Goal: Task Accomplishment & Management: Use online tool/utility

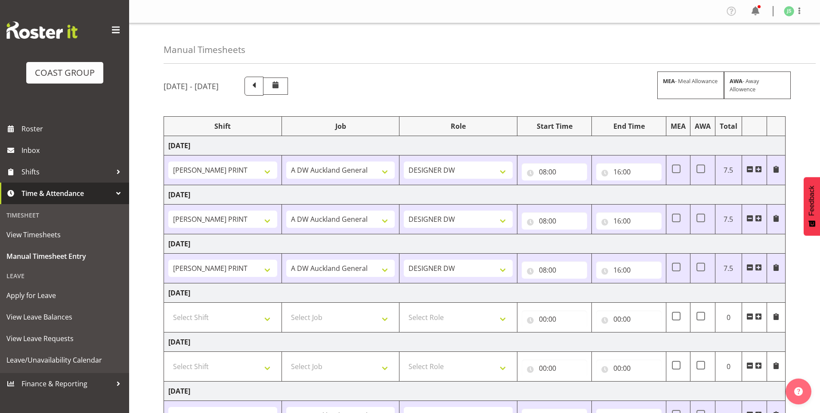
select select "6781"
select select "610"
select select "6781"
select select "610"
select select "6781"
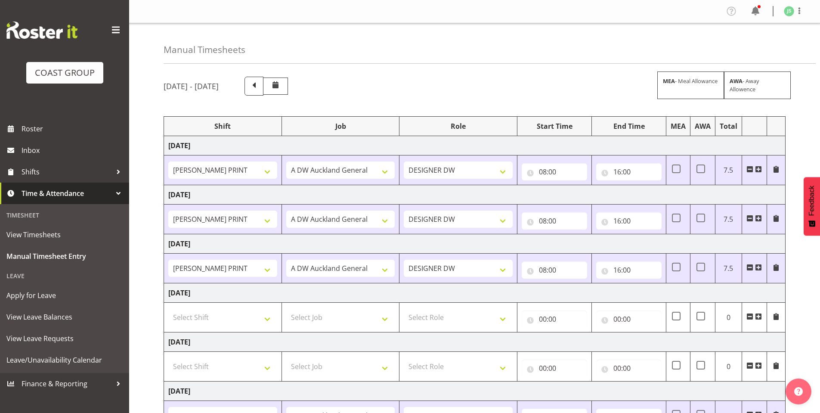
select select "610"
select select "6781"
select select "610"
select select "6781"
select select "610"
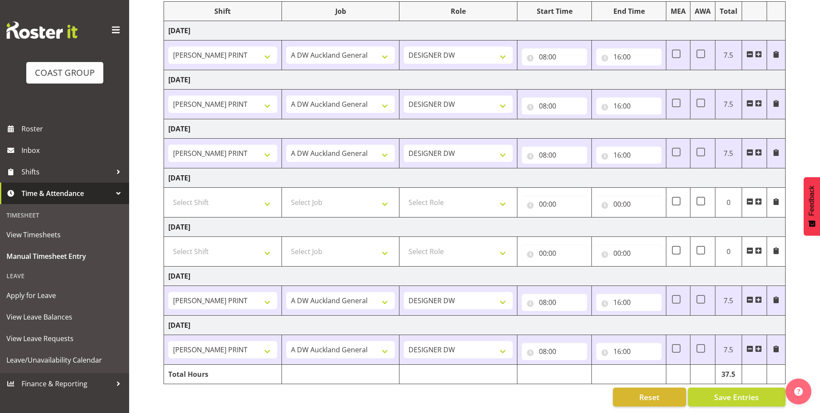
scroll to position [121, 0]
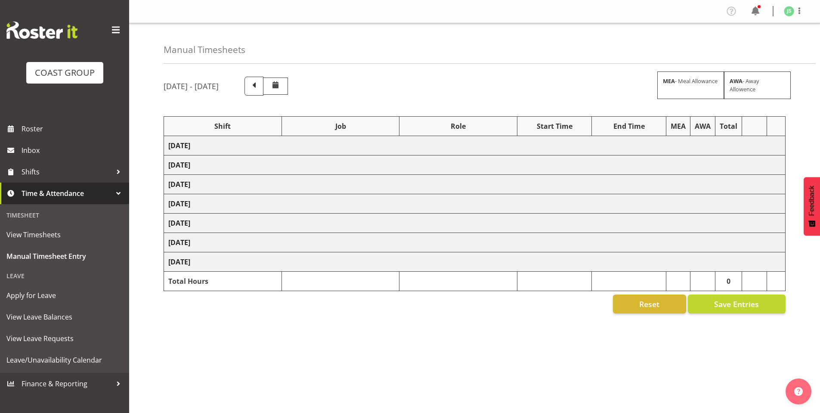
select select "6781"
select select "610"
select select "6781"
select select "610"
select select "6781"
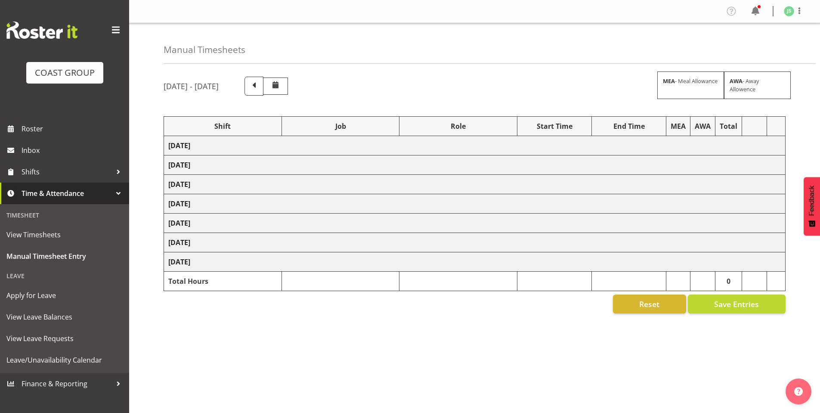
select select "610"
select select "6781"
select select "610"
select select "16"
select select "6781"
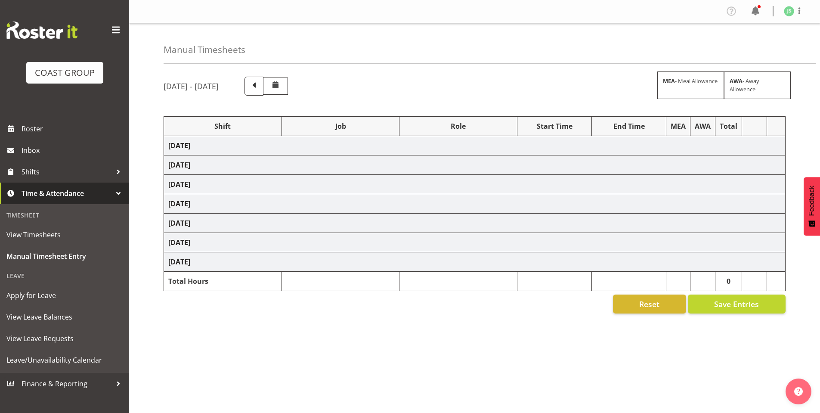
select select "610"
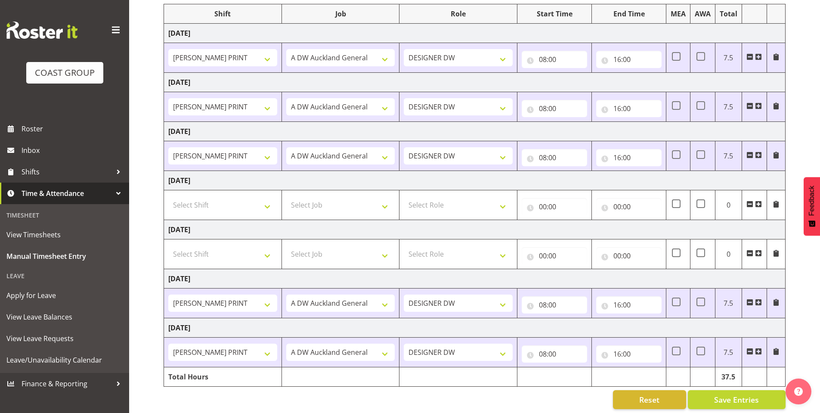
scroll to position [121, 0]
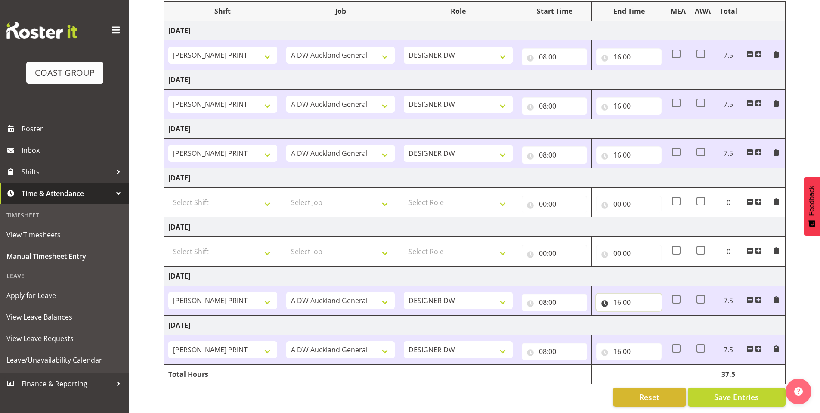
click at [626, 293] on input "16:00" at bounding box center [628, 301] width 65 height 17
click at [675, 316] on select "00 01 02 03 04 05 06 07 08 09 10 11 12 13 14 15 16 17 18 19 20 21 22 23 24 25 2…" at bounding box center [676, 324] width 19 height 17
select select "30"
click at [667, 316] on select "00 01 02 03 04 05 06 07 08 09 10 11 12 13 14 15 16 17 18 19 20 21 22 23 24 25 2…" at bounding box center [676, 324] width 19 height 17
type input "16:30"
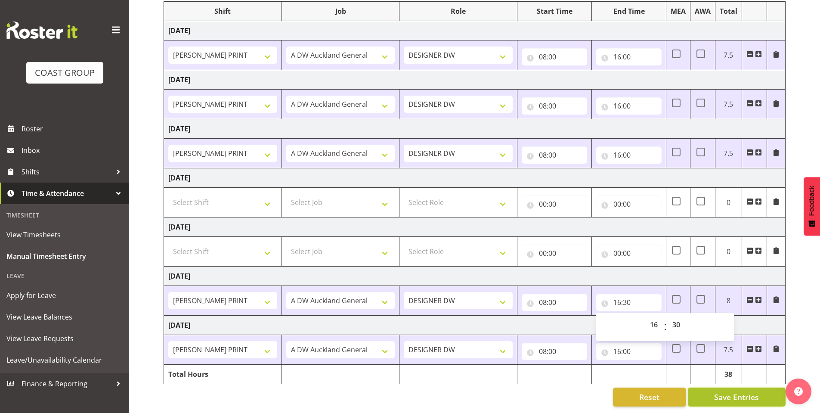
click at [716, 391] on span "Save Entries" at bounding box center [736, 396] width 45 height 11
